Goal: Task Accomplishment & Management: Use online tool/utility

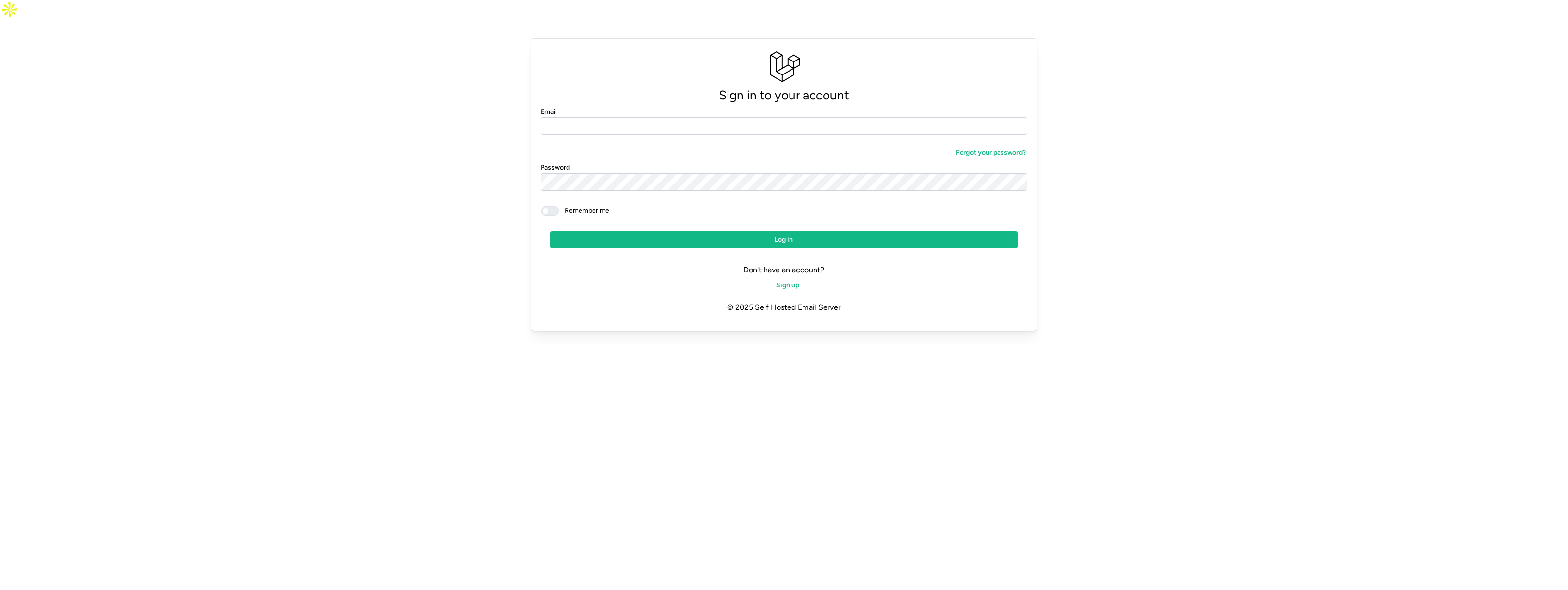
click at [671, 115] on form "Email Forgot your password? Password Remember me Log in" at bounding box center [784, 177] width 487 height 143
click at [580, 106] on div "Email" at bounding box center [784, 120] width 487 height 30
click at [581, 117] on input "Email" at bounding box center [784, 126] width 487 height 18
paste input "**********"
type input "**********"
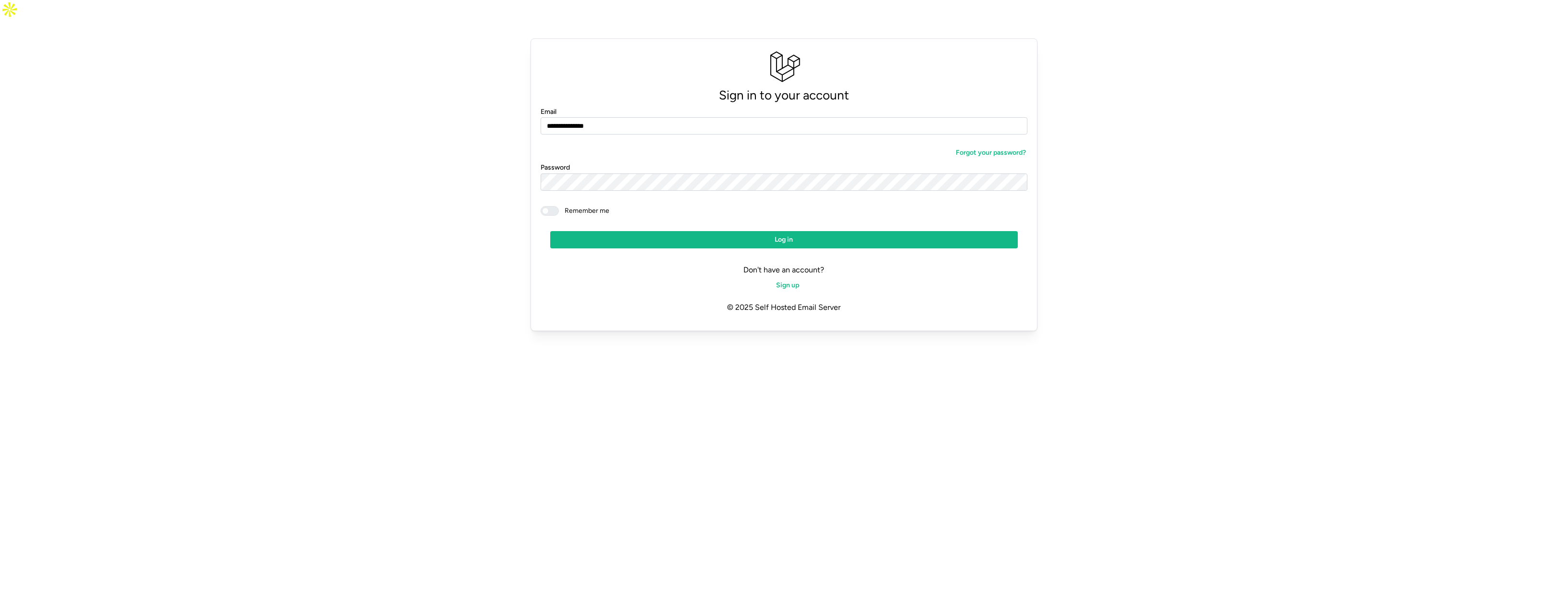
click at [810, 232] on span "Log in" at bounding box center [784, 240] width 450 height 17
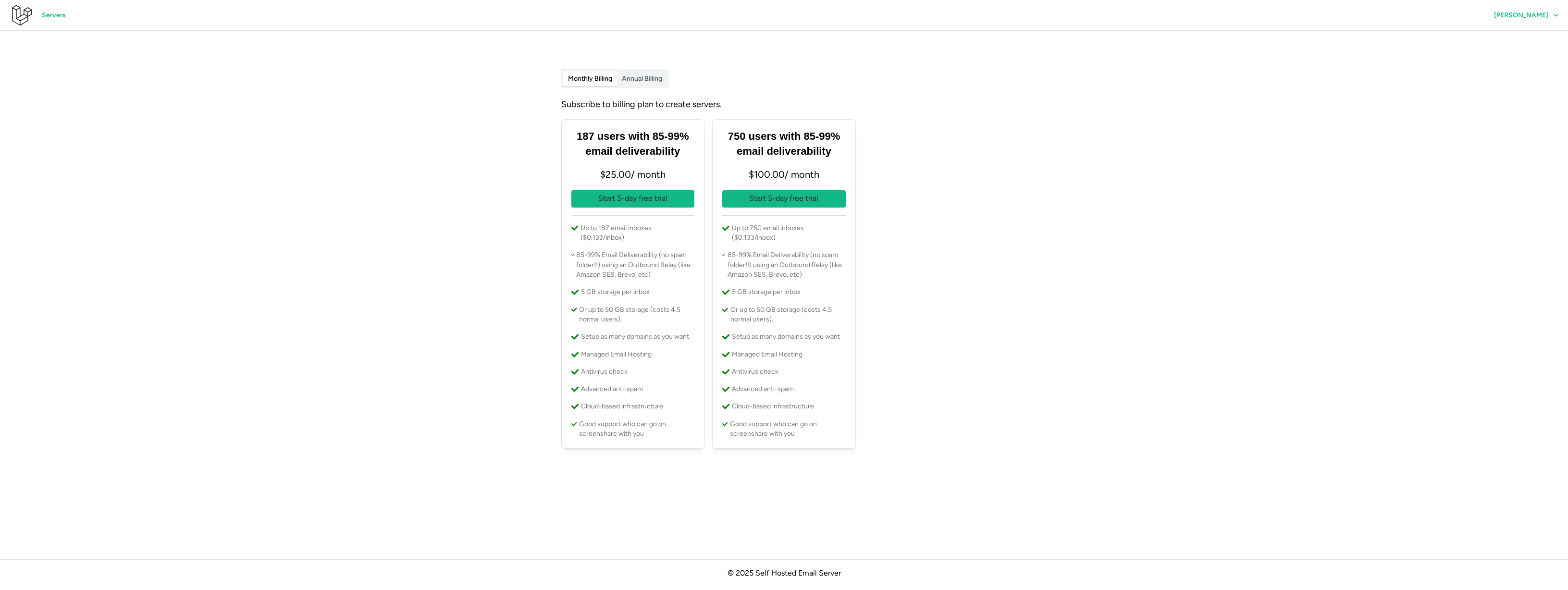
click at [1532, 16] on span "[PERSON_NAME]" at bounding box center [1521, 15] width 54 height 7
click at [1530, 65] on span "Log out" at bounding box center [1536, 65] width 23 height 17
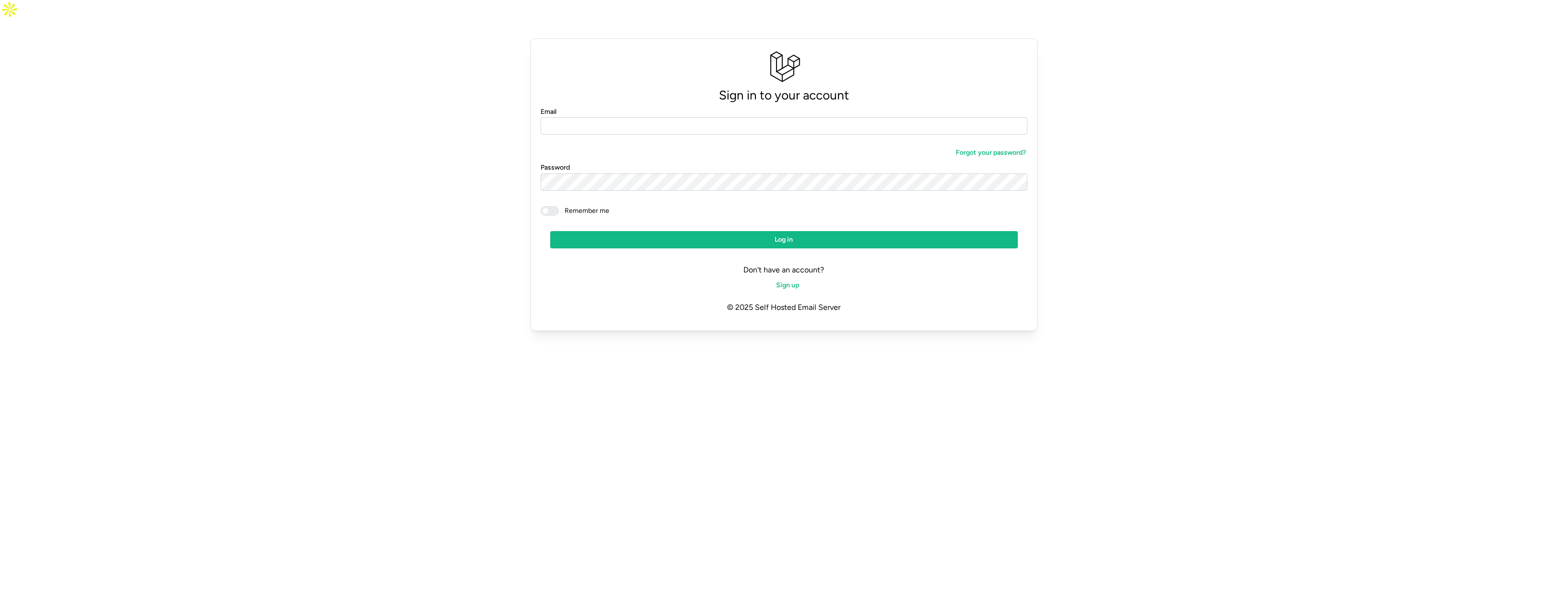
click at [816, 106] on div "Email" at bounding box center [784, 120] width 487 height 30
click at [950, 117] on input "Email" at bounding box center [784, 126] width 487 height 18
type input "*"
click at [849, 117] on input "******" at bounding box center [784, 126] width 487 height 18
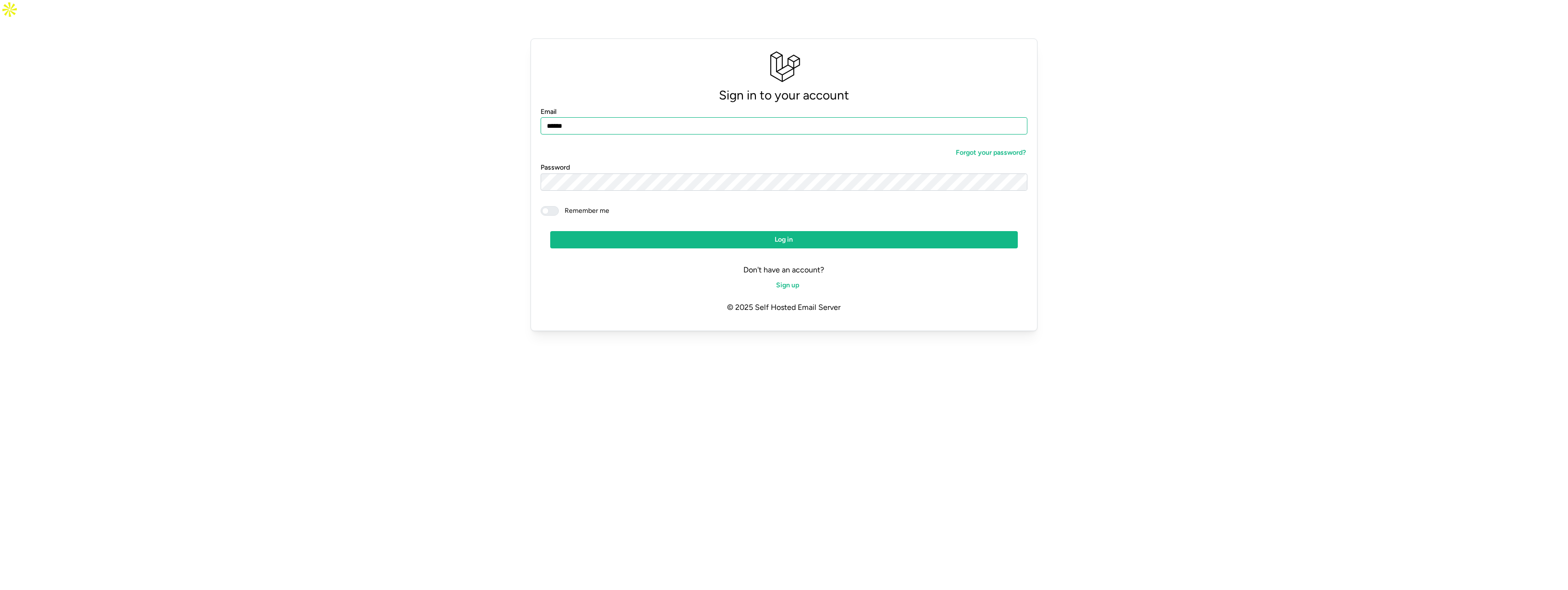
click at [849, 117] on input "******" at bounding box center [784, 126] width 487 height 18
type input "**********"
click at [551, 231] on button "Log in" at bounding box center [784, 240] width 468 height 18
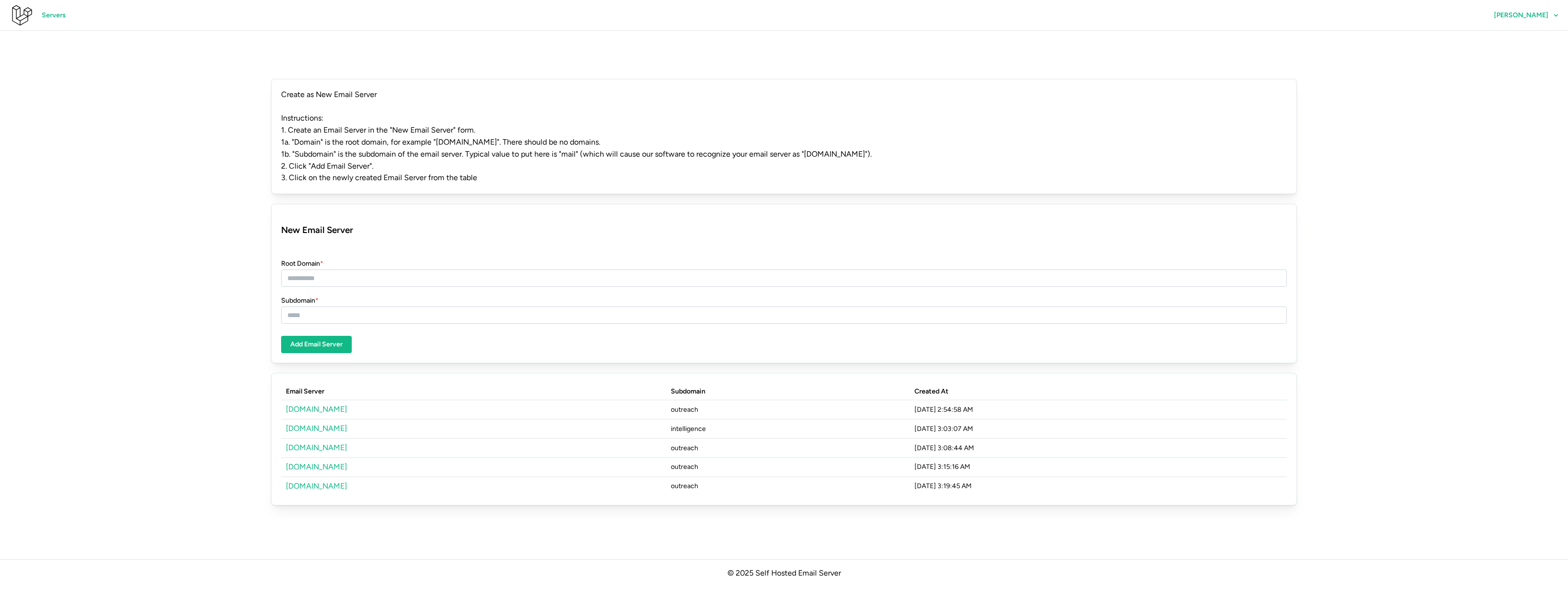
click at [51, 19] on span "Servers" at bounding box center [53, 15] width 24 height 17
click at [306, 405] on link "[DOMAIN_NAME]" at bounding box center [317, 408] width 61 height 9
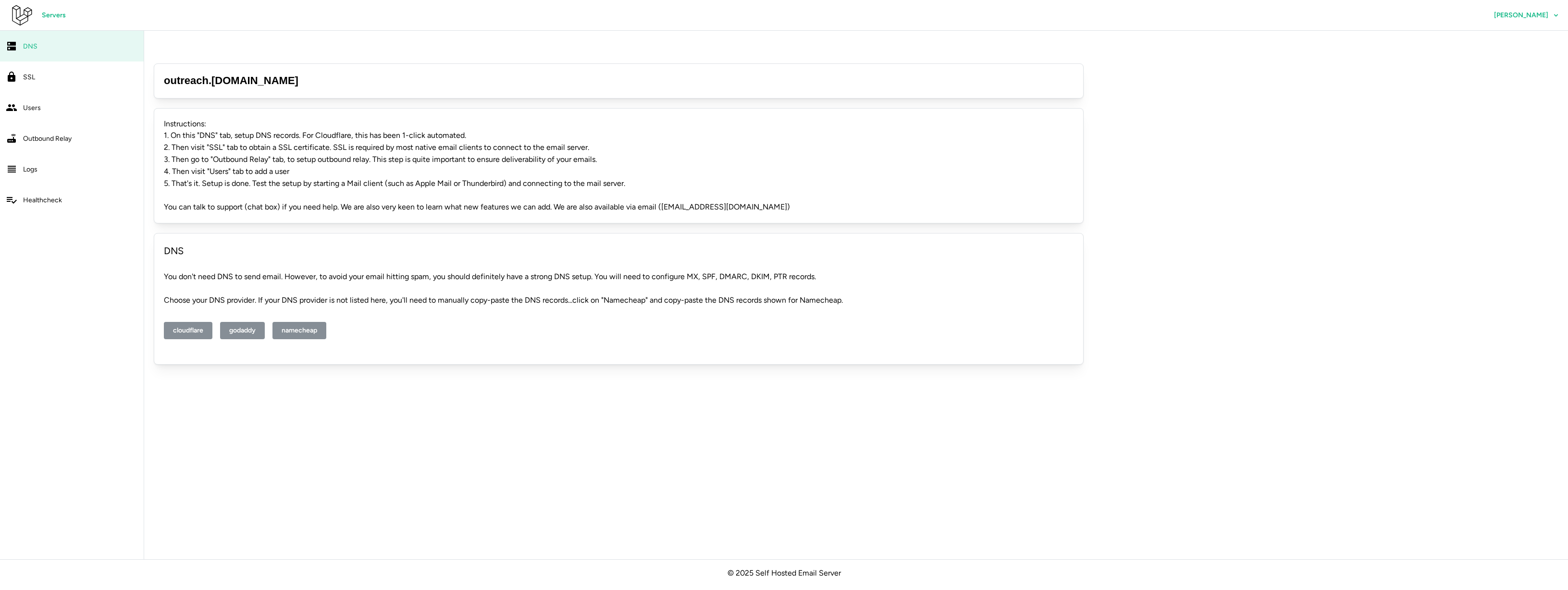
click at [35, 71] on div "SSL" at bounding box center [80, 77] width 114 height 12
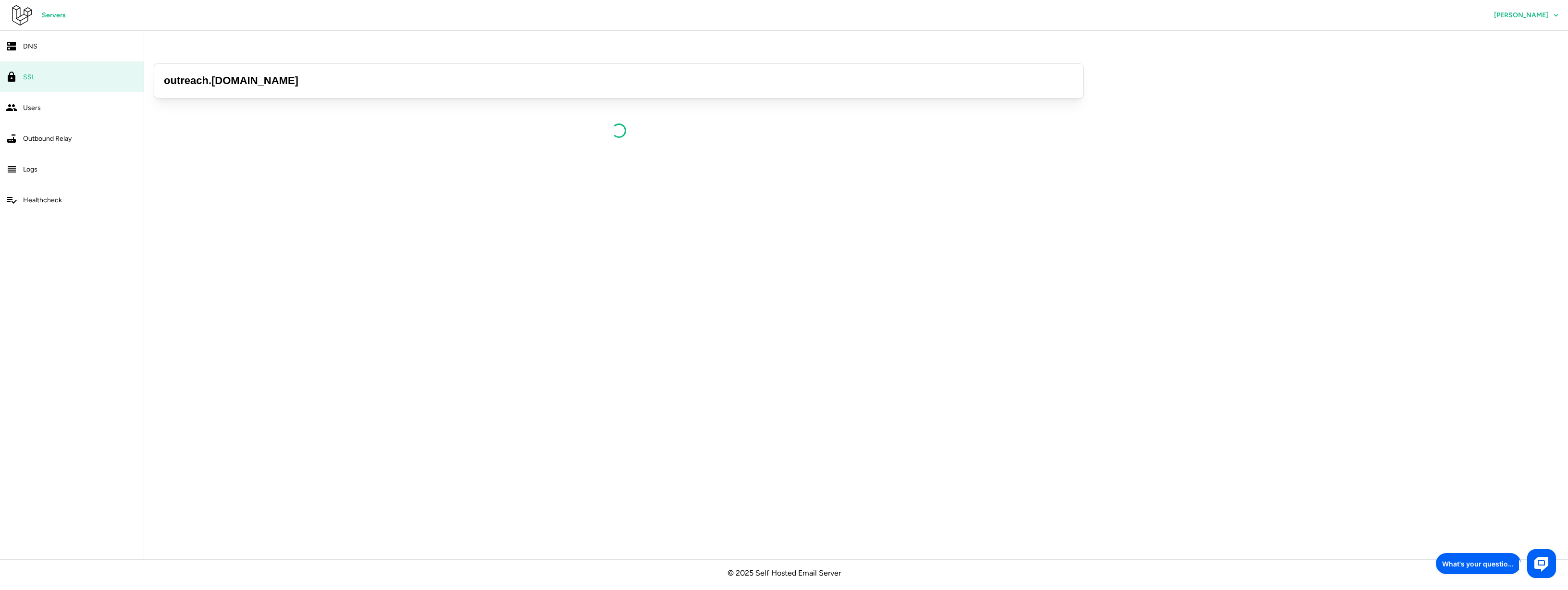
click at [31, 169] on span "Logs" at bounding box center [30, 170] width 15 height 8
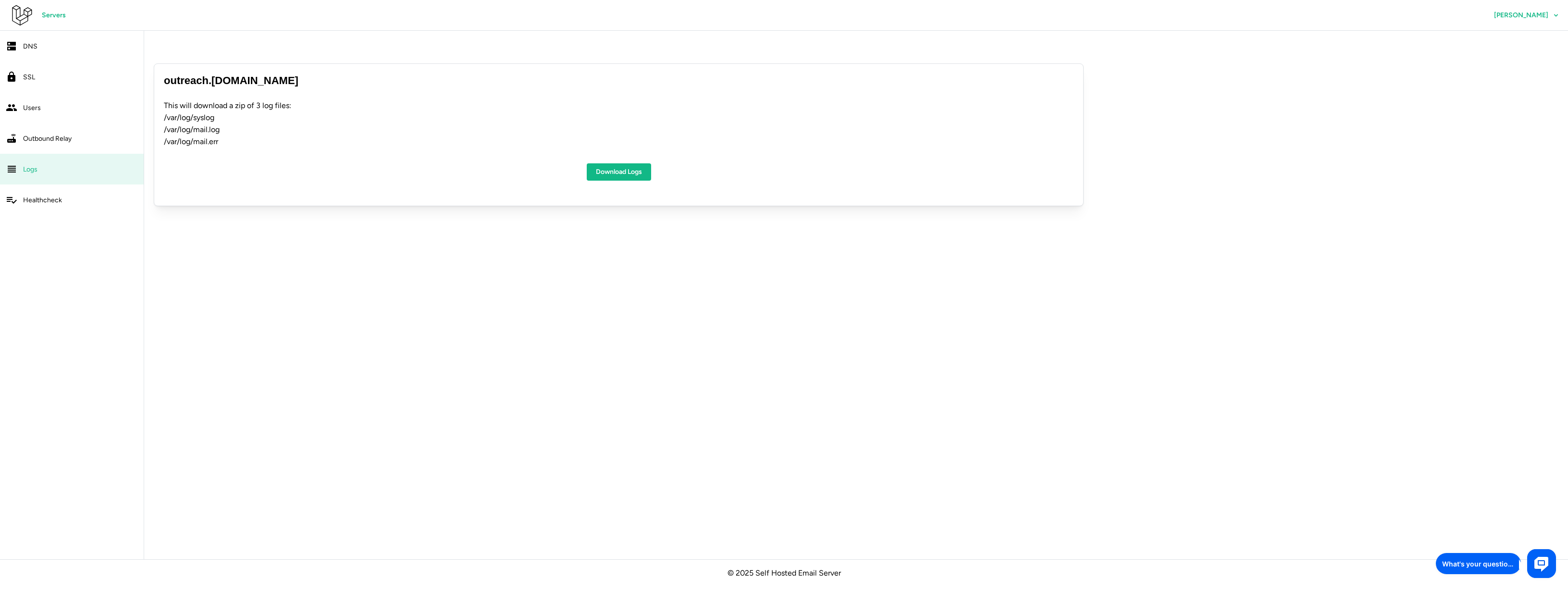
click at [34, 169] on span "Logs" at bounding box center [30, 170] width 15 height 8
click at [616, 164] on span "Download Logs" at bounding box center [619, 172] width 46 height 17
click at [29, 191] on link "Healthcheck" at bounding box center [72, 199] width 144 height 31
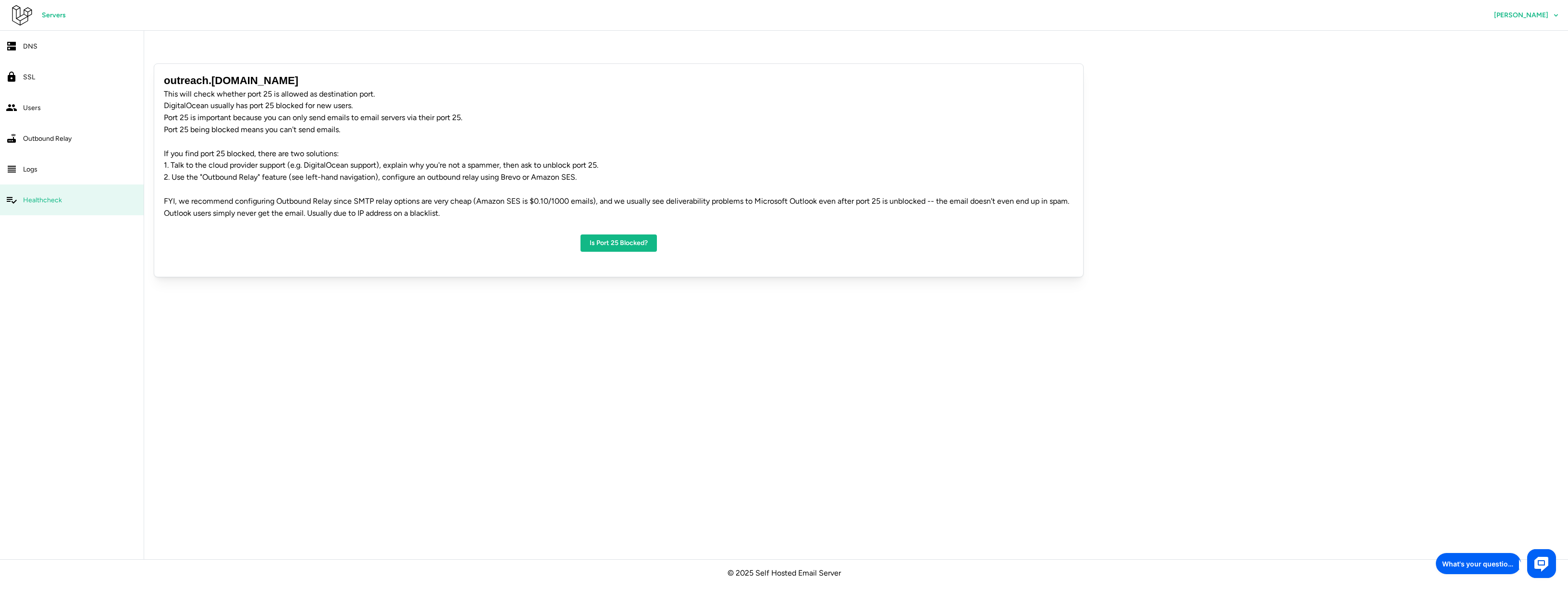
click at [47, 132] on div "Outbound Relay" at bounding box center [80, 138] width 114 height 12
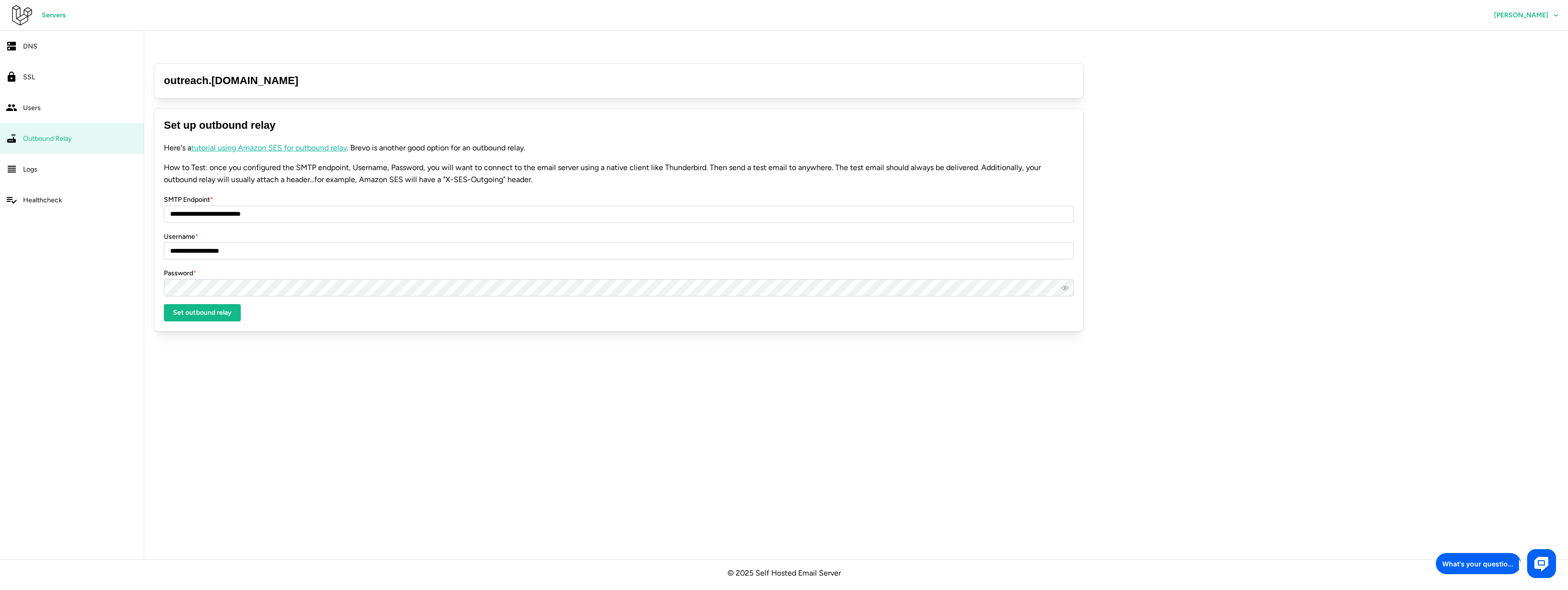
click at [53, 14] on span "Servers" at bounding box center [53, 15] width 24 height 17
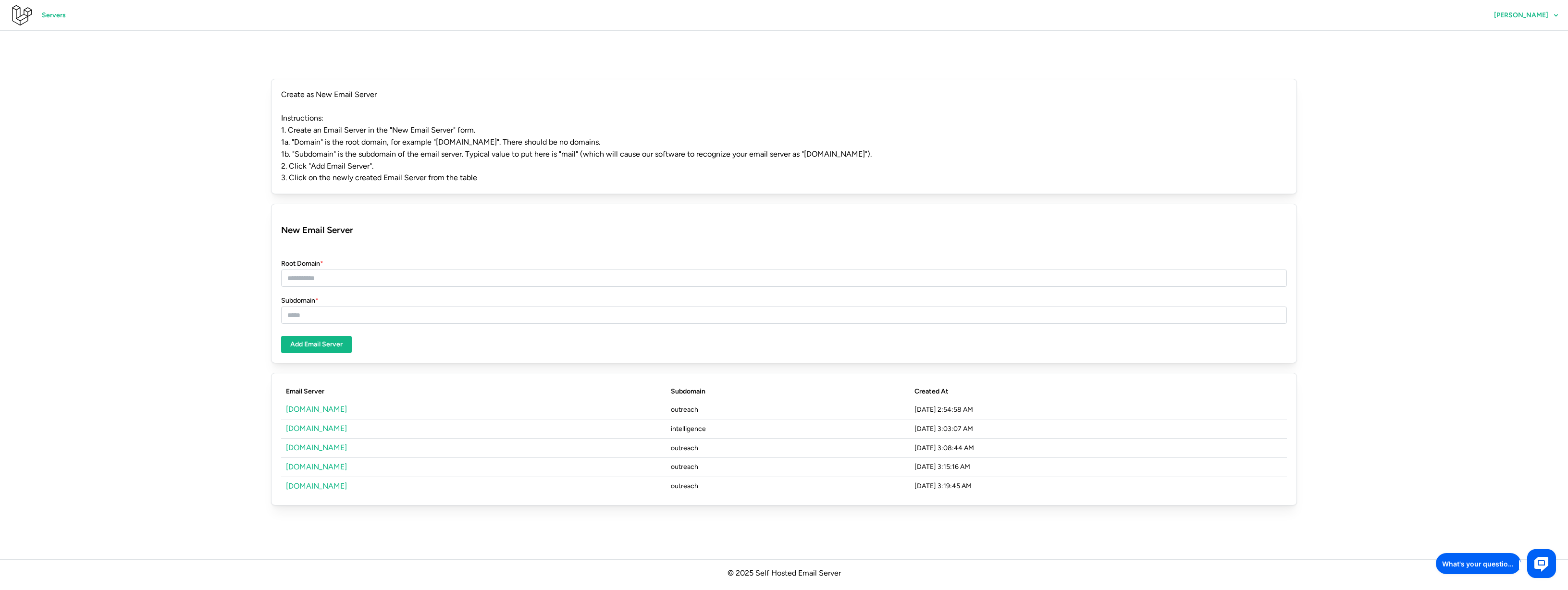
click at [317, 443] on link "[DOMAIN_NAME]" at bounding box center [317, 447] width 61 height 9
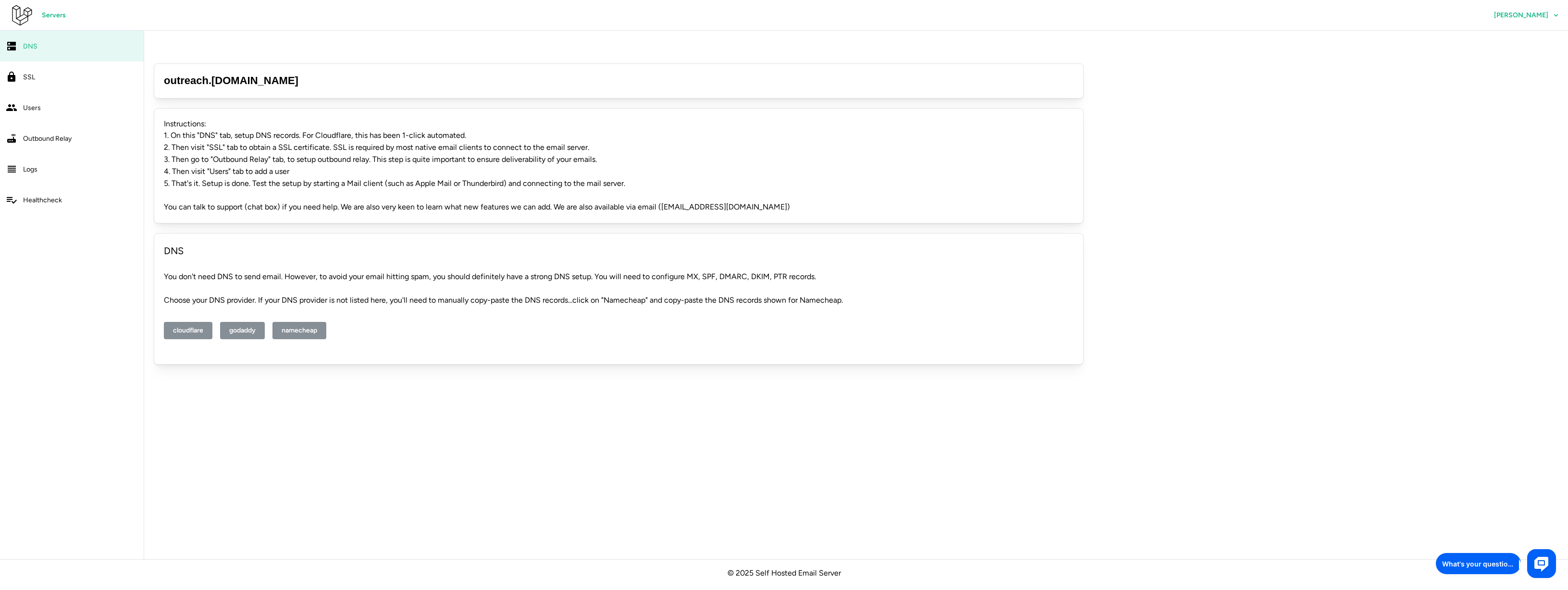
click at [35, 72] on div "SSL" at bounding box center [80, 77] width 114 height 12
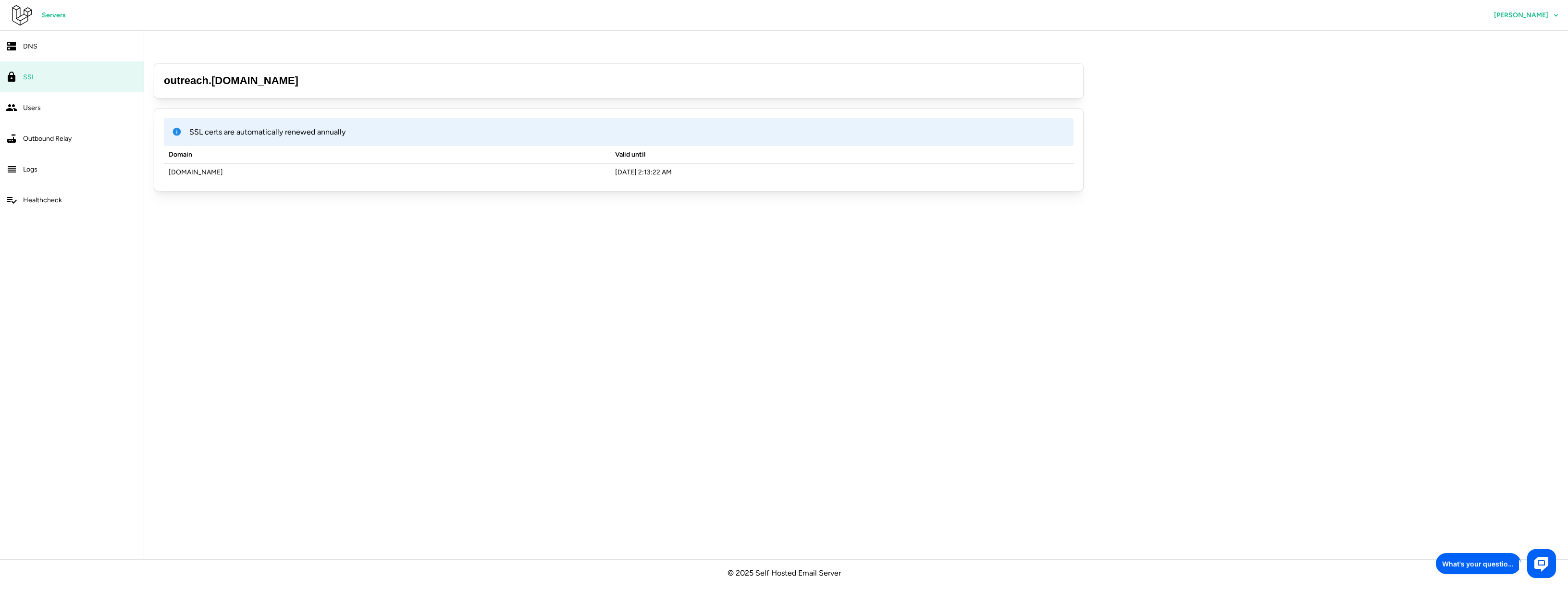
click at [35, 106] on span "Users" at bounding box center [32, 108] width 18 height 8
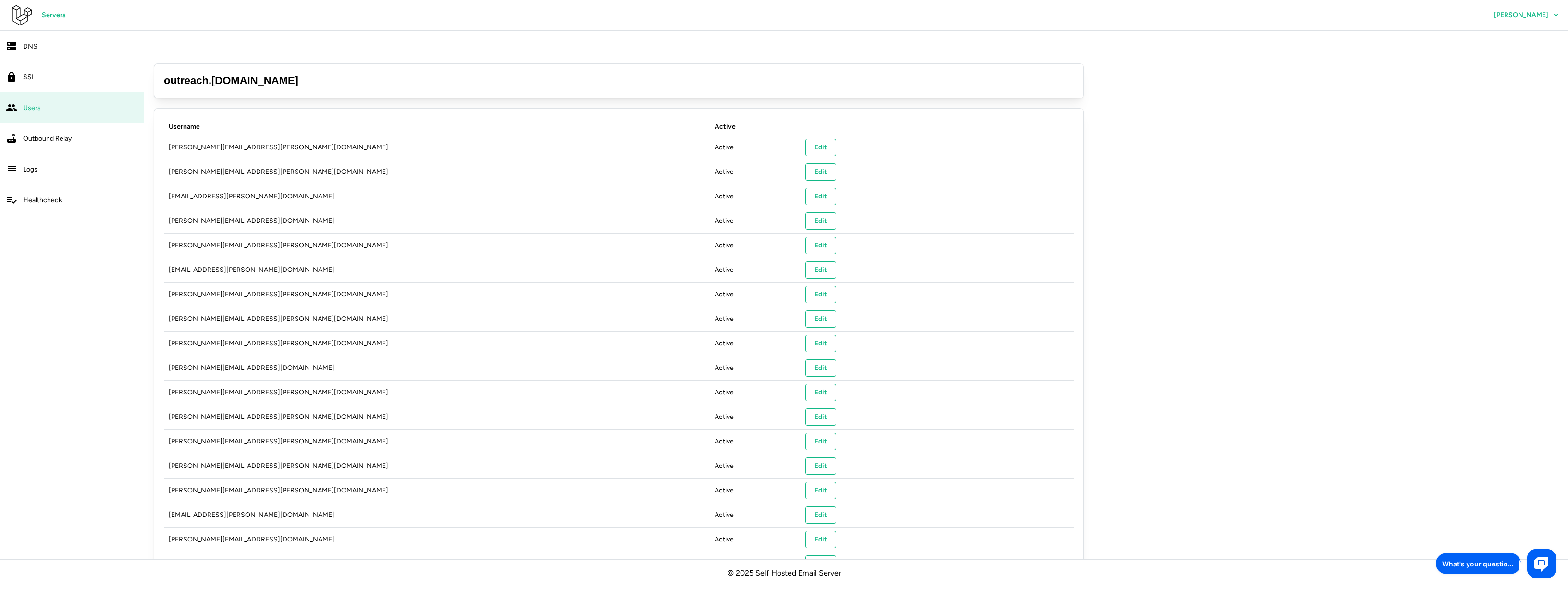
click at [38, 140] on span "Outbound Relay" at bounding box center [46, 138] width 48 height 8
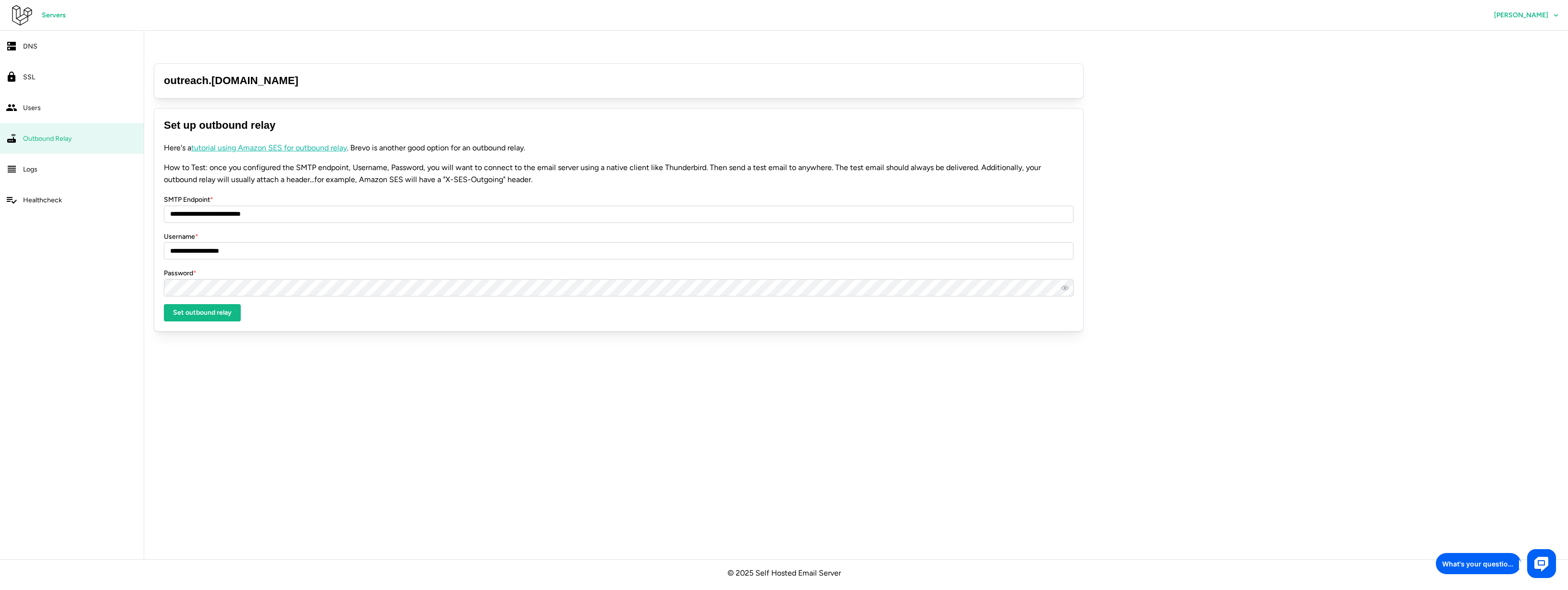
click at [59, 7] on link "Servers" at bounding box center [53, 16] width 42 height 18
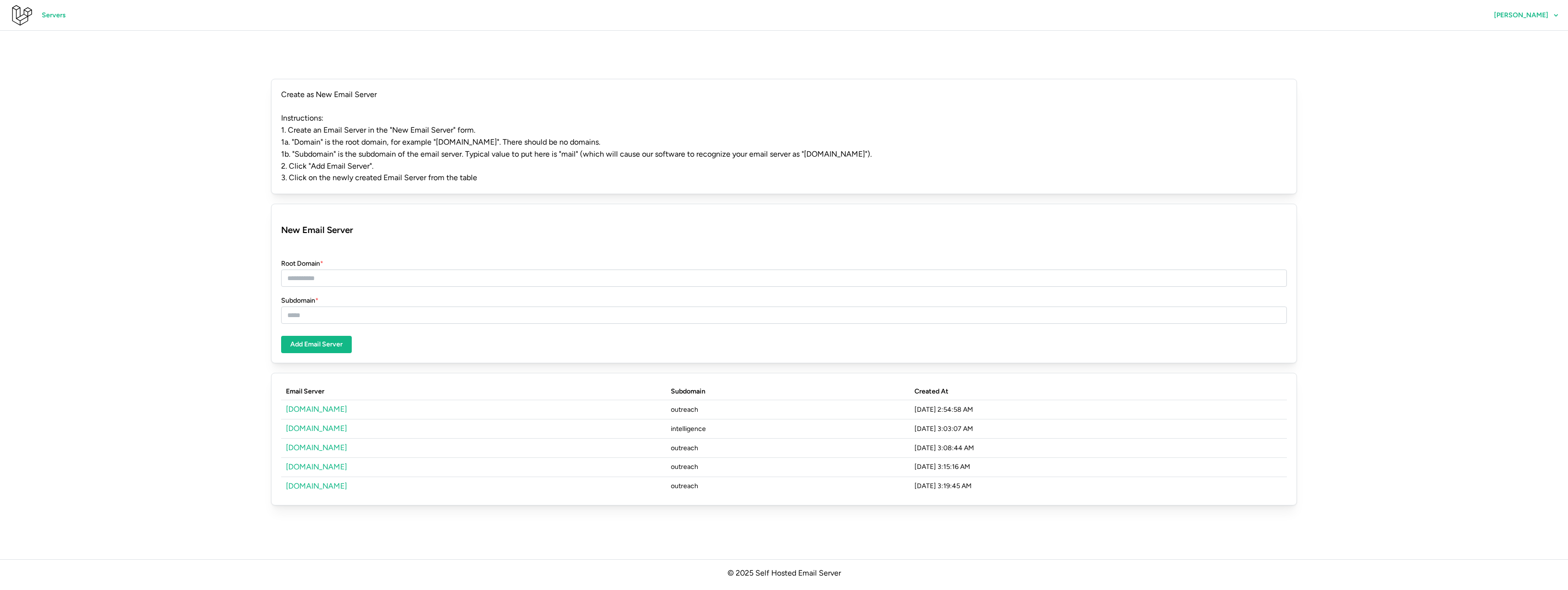
click at [327, 405] on link "triseed.online" at bounding box center [317, 408] width 61 height 9
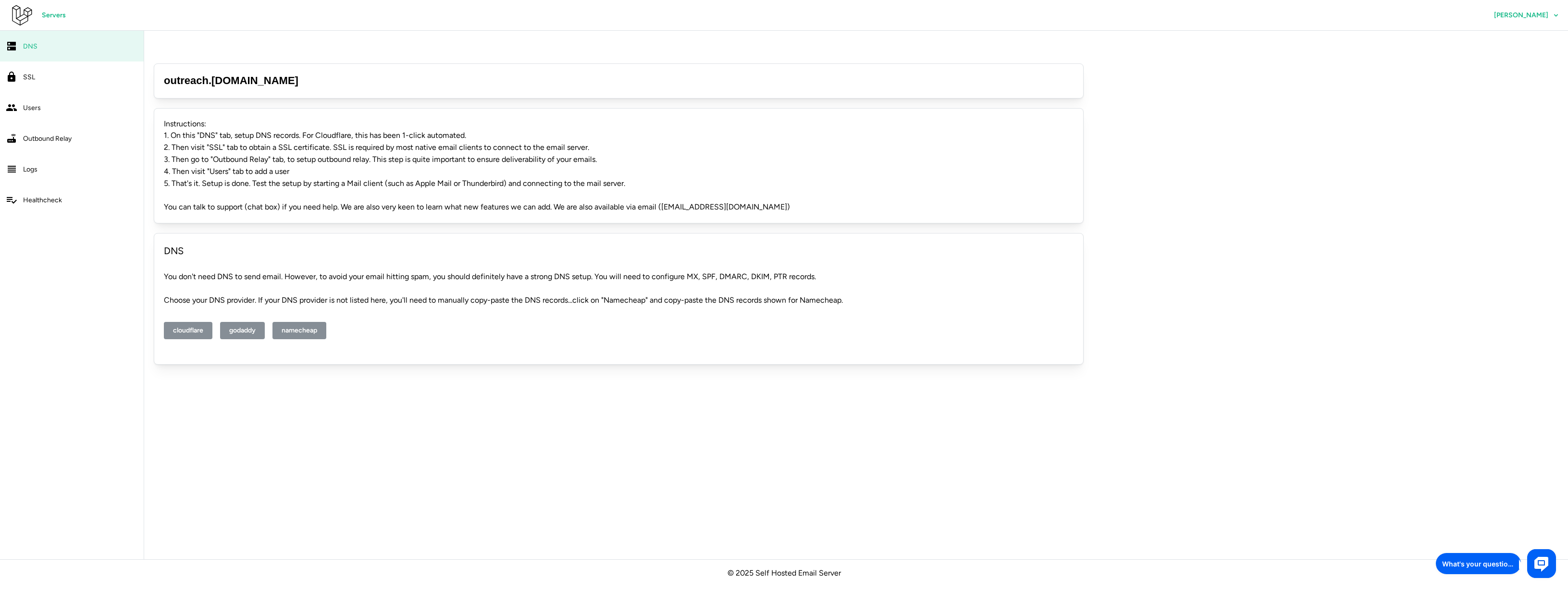
click at [38, 99] on link "Users" at bounding box center [72, 107] width 144 height 31
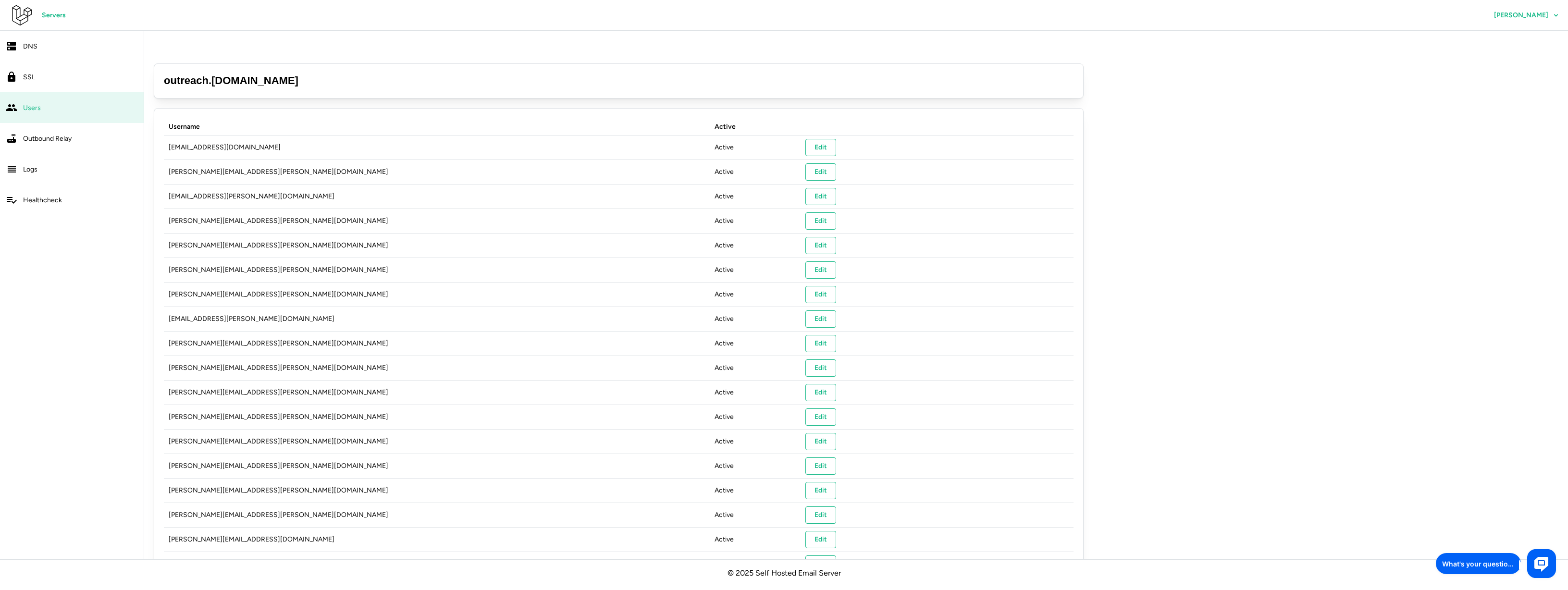
click at [41, 175] on link "Logs" at bounding box center [72, 169] width 144 height 31
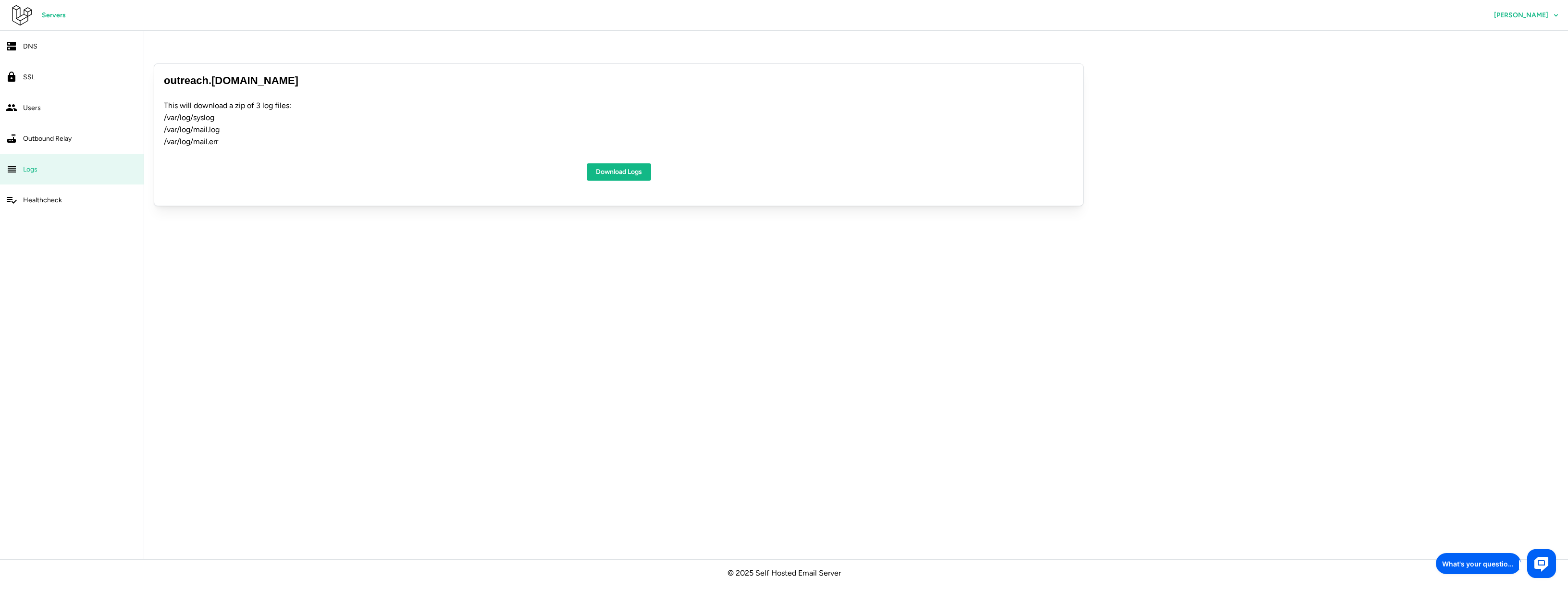
click at [43, 204] on div "Healthcheck" at bounding box center [80, 200] width 114 height 12
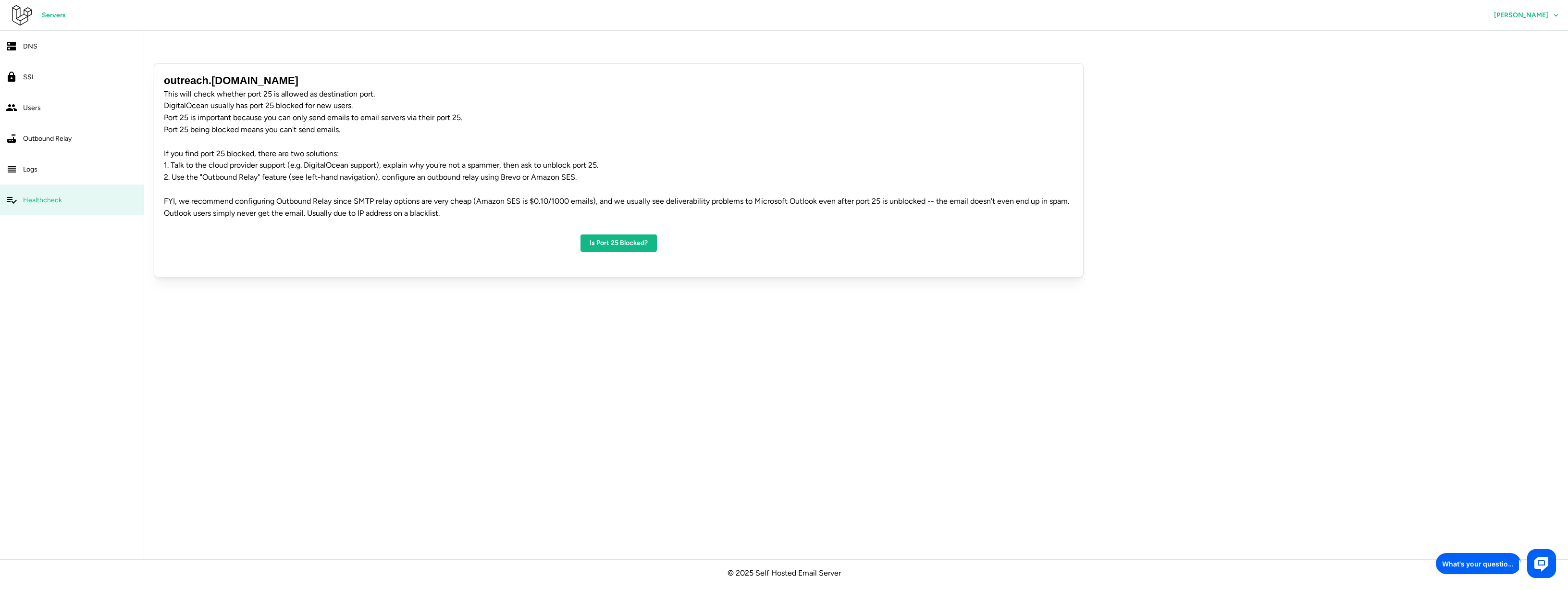
click at [37, 178] on link "Logs" at bounding box center [72, 169] width 144 height 31
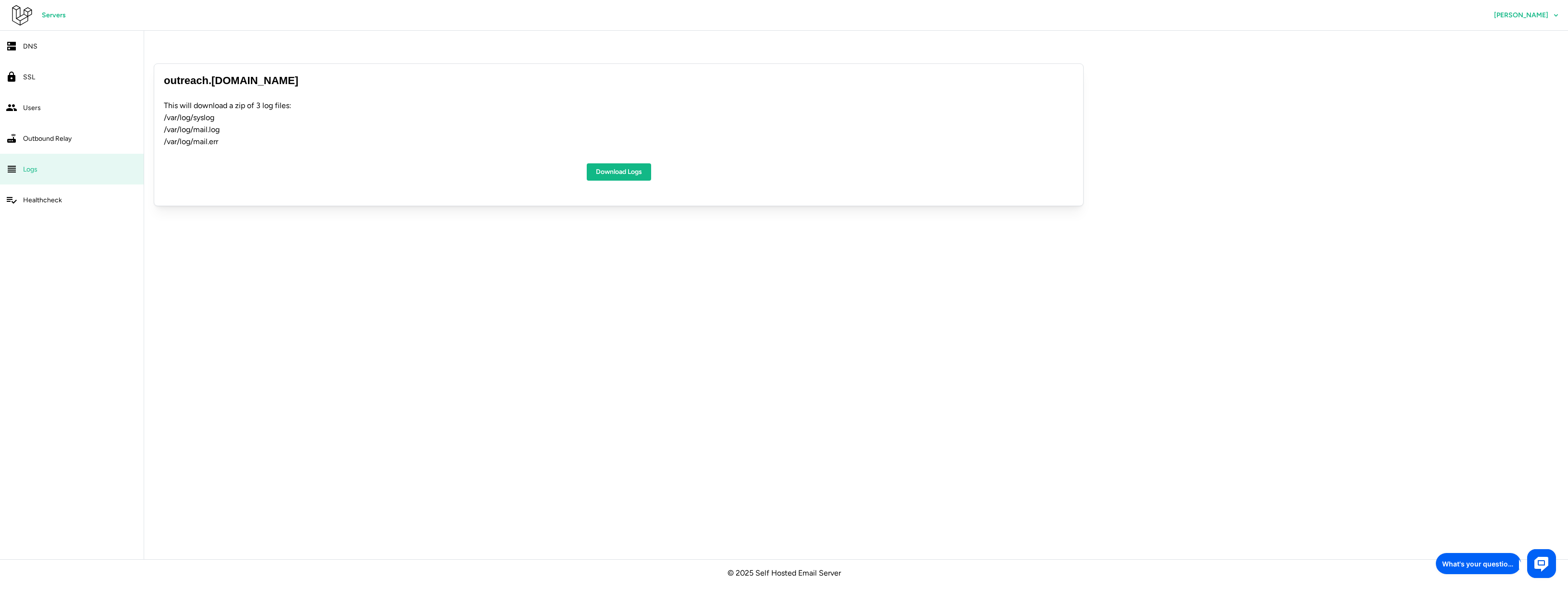
click at [55, 19] on span "Servers" at bounding box center [53, 15] width 24 height 17
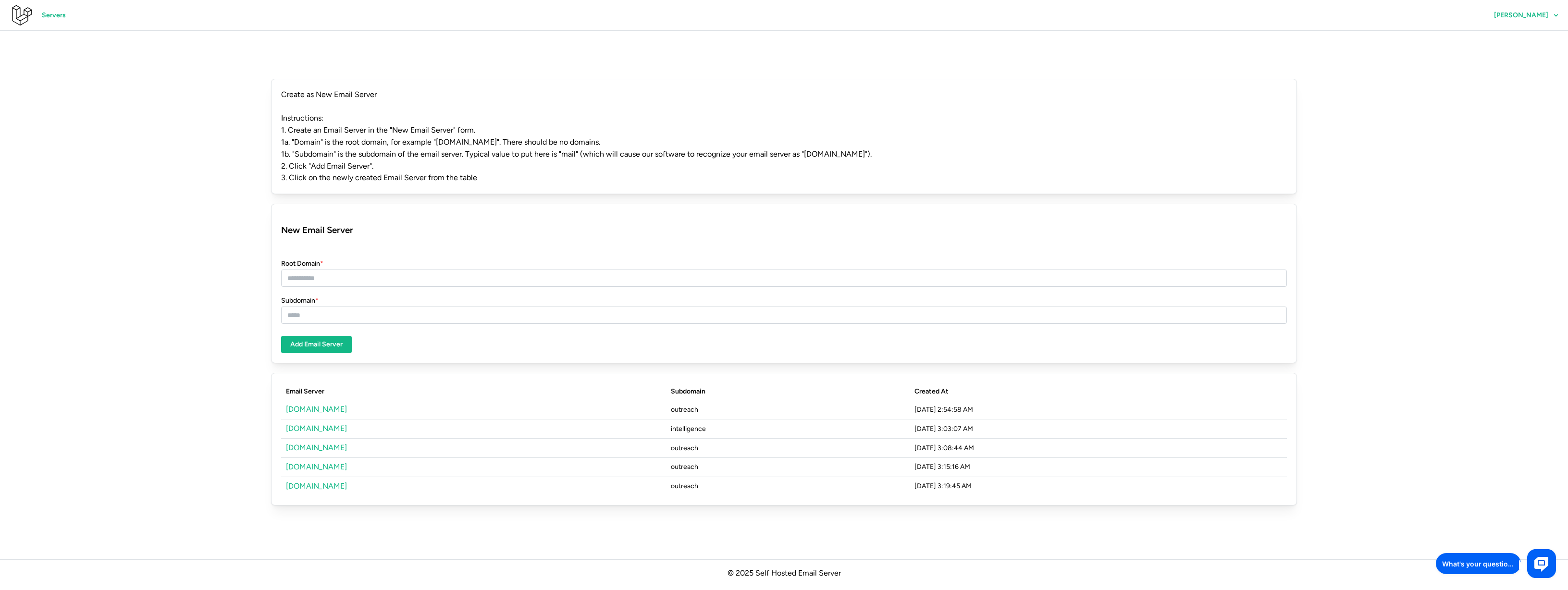
click at [307, 405] on link "[DOMAIN_NAME]" at bounding box center [317, 408] width 61 height 9
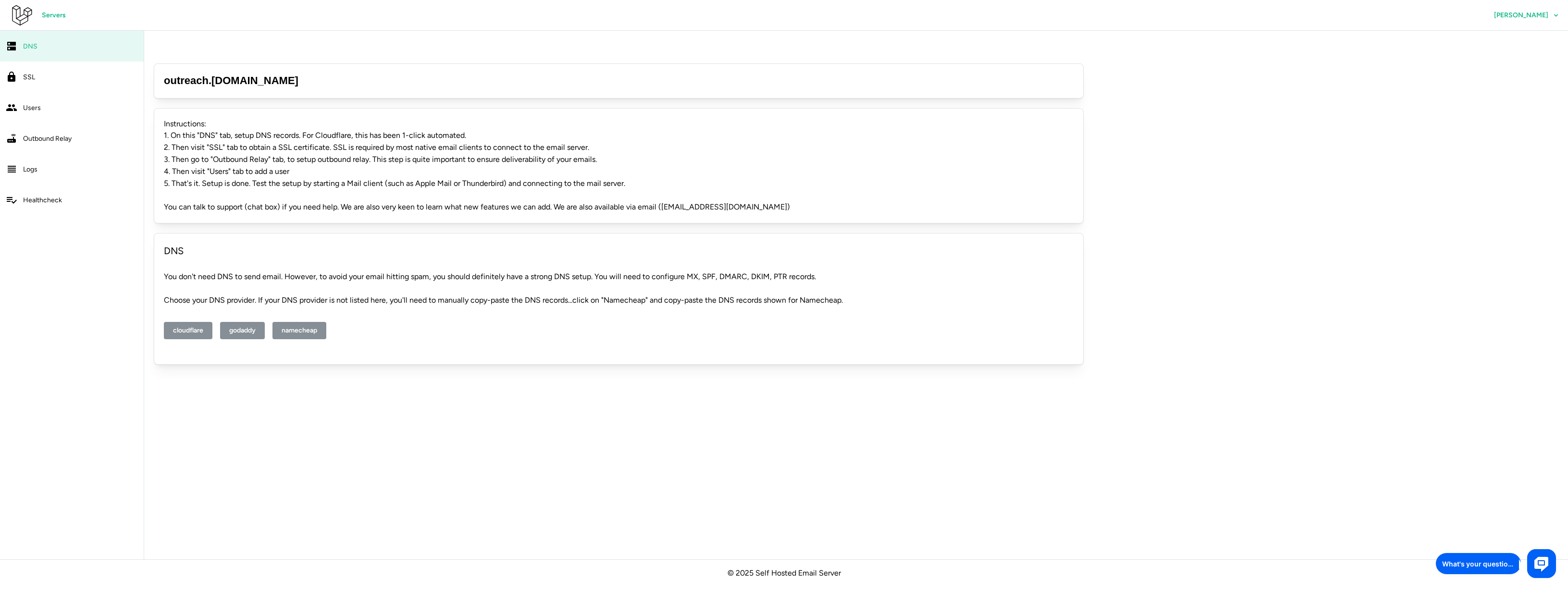
click at [24, 105] on span "Users" at bounding box center [32, 108] width 18 height 8
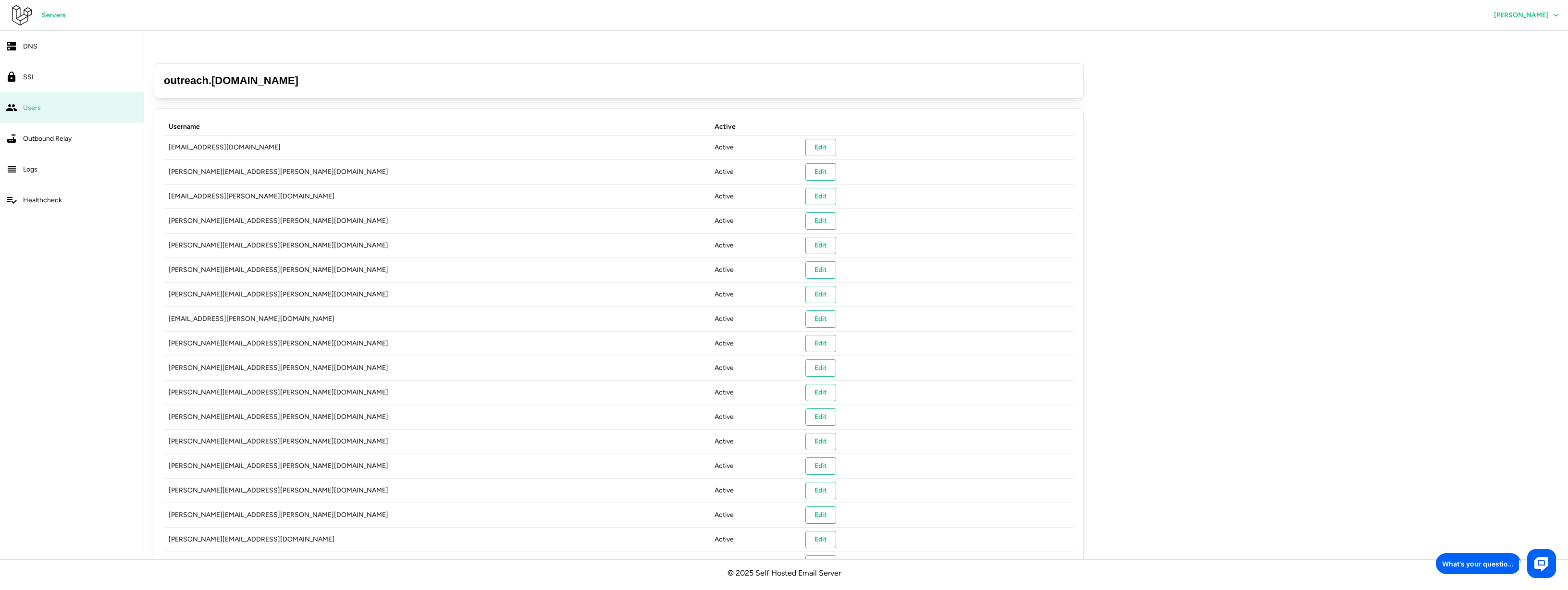
click at [83, 69] on link "SSL" at bounding box center [72, 76] width 144 height 31
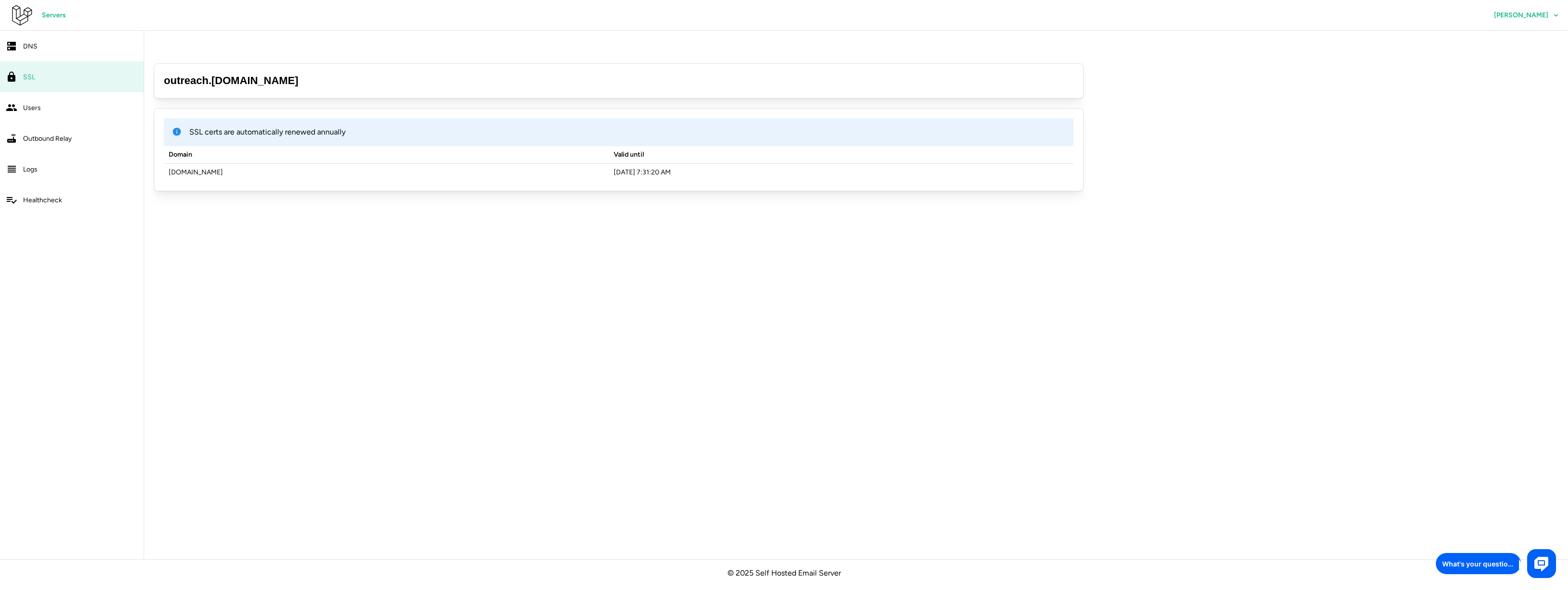
click at [32, 107] on span "Users" at bounding box center [32, 108] width 18 height 8
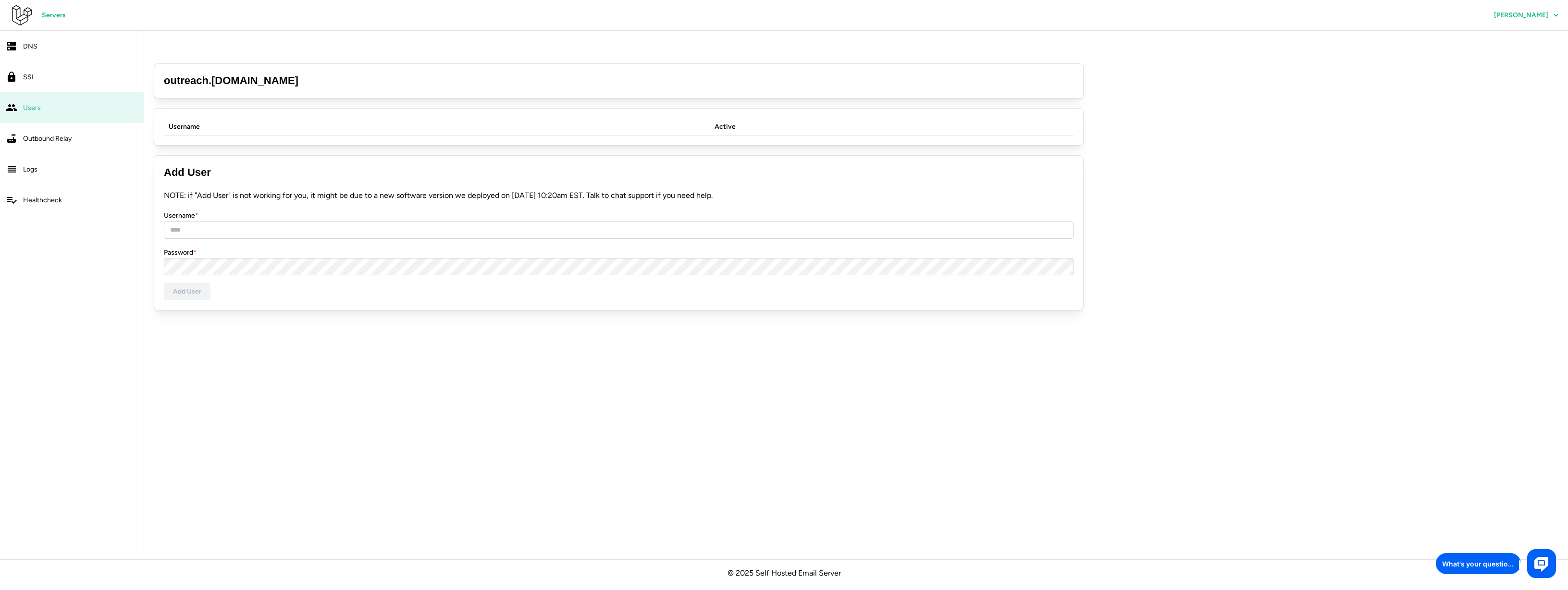
click at [32, 201] on span "Healthcheck" at bounding box center [41, 200] width 38 height 8
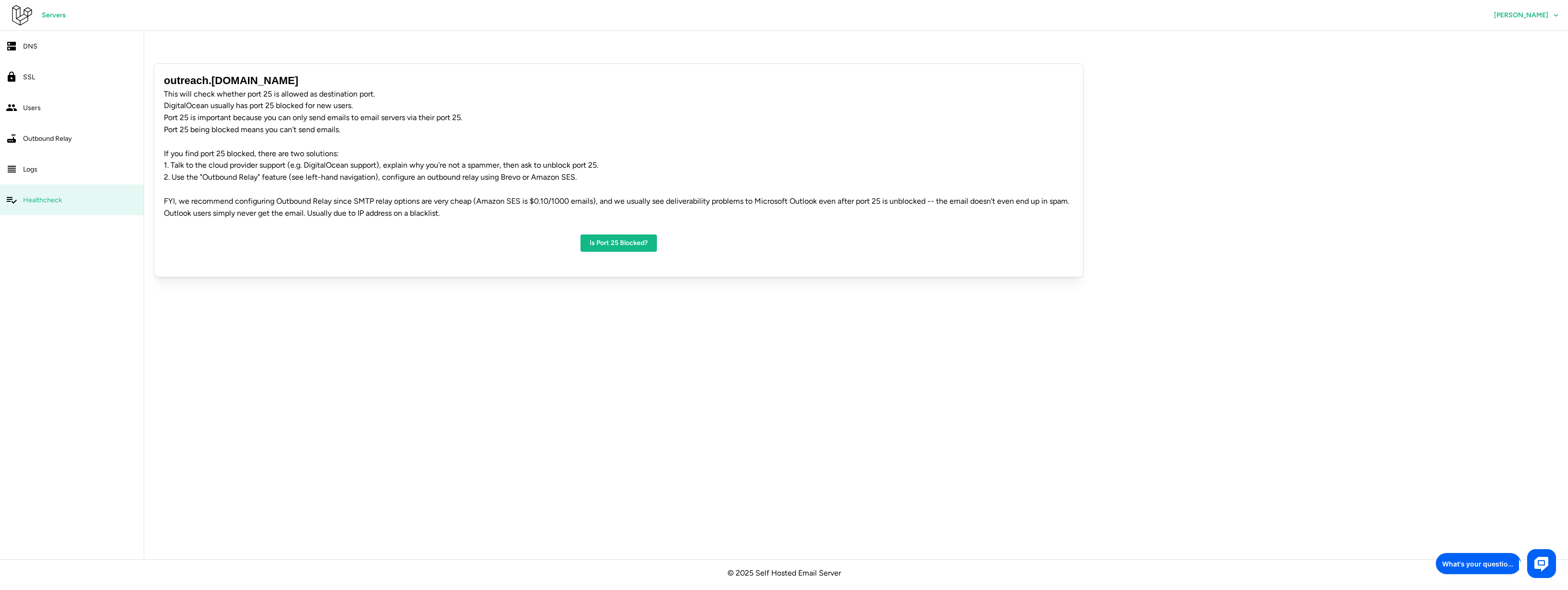
click at [36, 171] on span "Logs" at bounding box center [30, 170] width 15 height 8
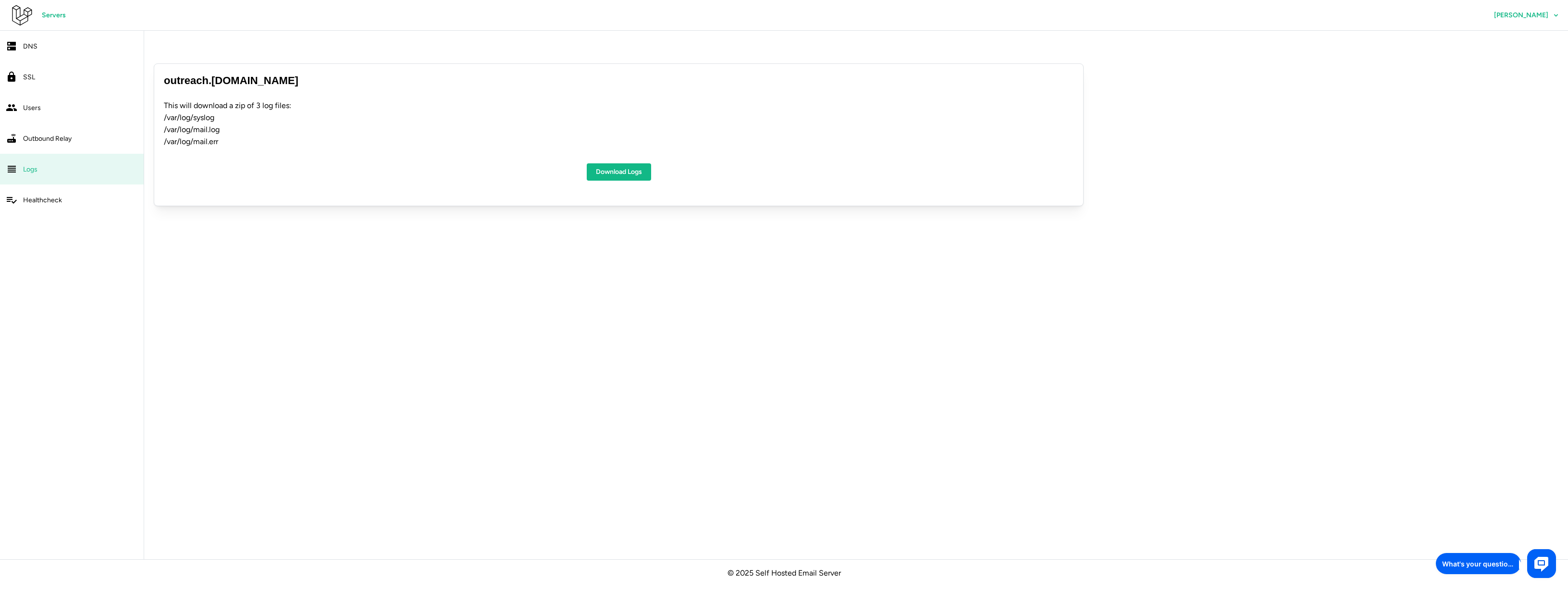
click at [617, 164] on span "Download Logs" at bounding box center [619, 172] width 46 height 17
click at [619, 164] on span "Download Logs" at bounding box center [619, 172] width 46 height 17
click at [51, 15] on span "Servers" at bounding box center [53, 15] width 24 height 17
